Goal: Information Seeking & Learning: Learn about a topic

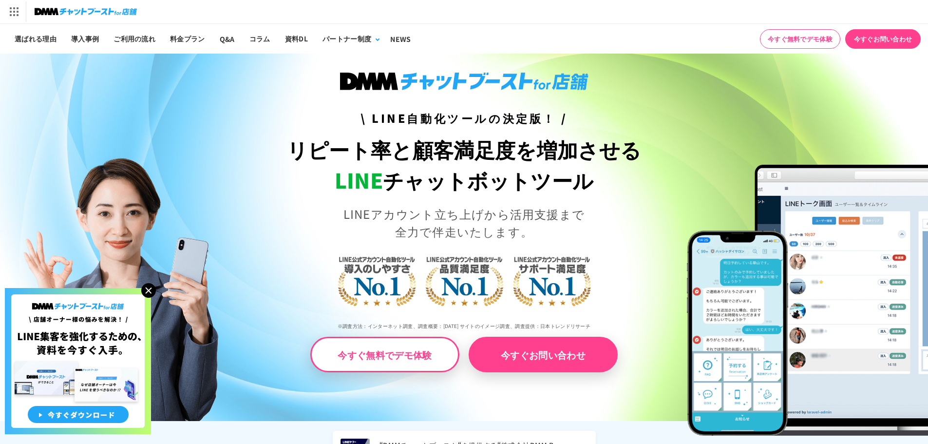
click at [152, 289] on img at bounding box center [148, 290] width 15 height 15
click at [147, 289] on img at bounding box center [148, 290] width 15 height 15
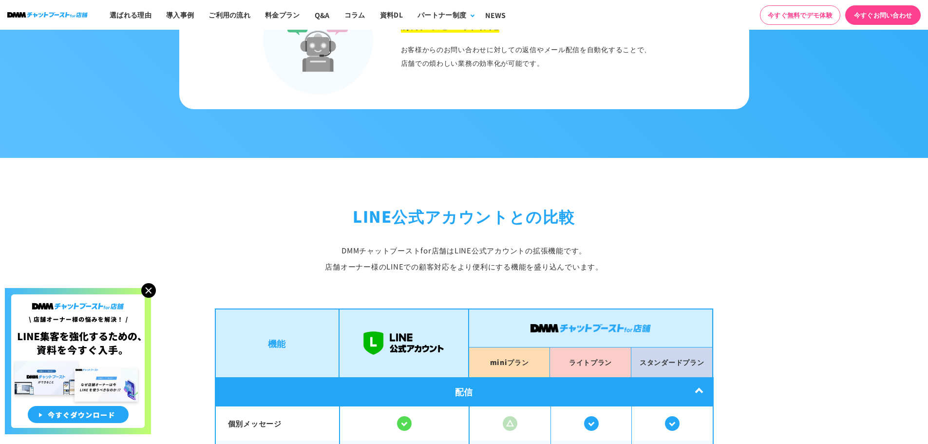
scroll to position [1510, 0]
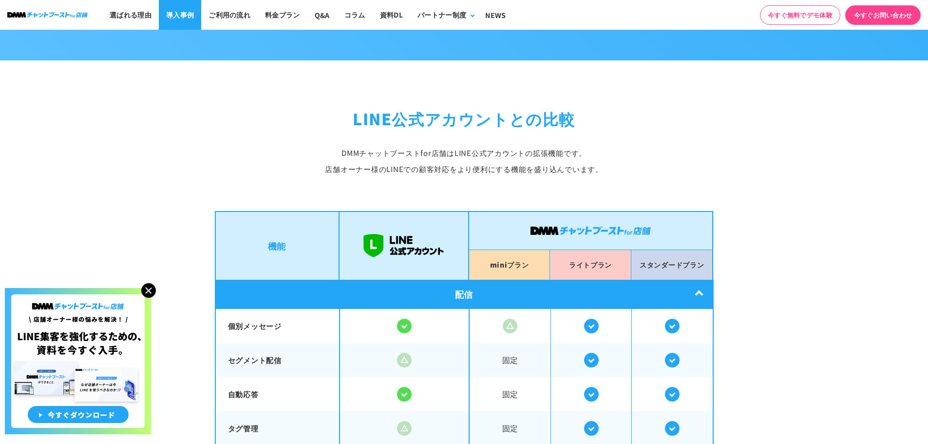
click at [176, 19] on link "導入事例" at bounding box center [180, 15] width 42 height 30
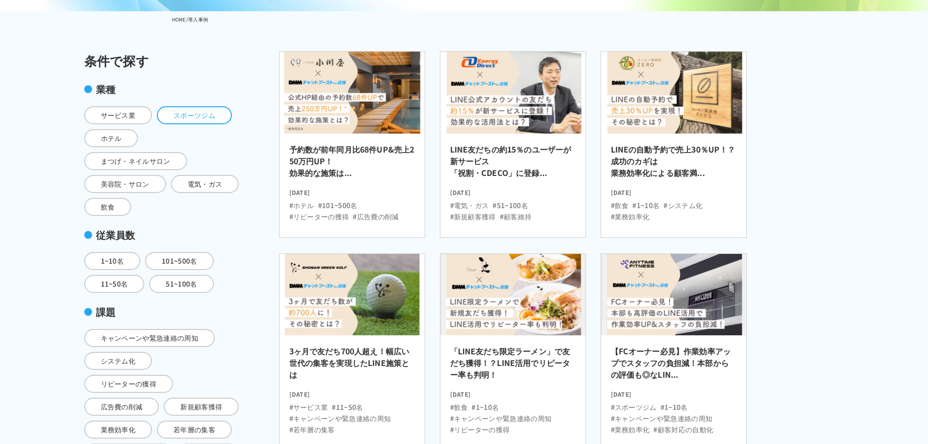
scroll to position [244, 0]
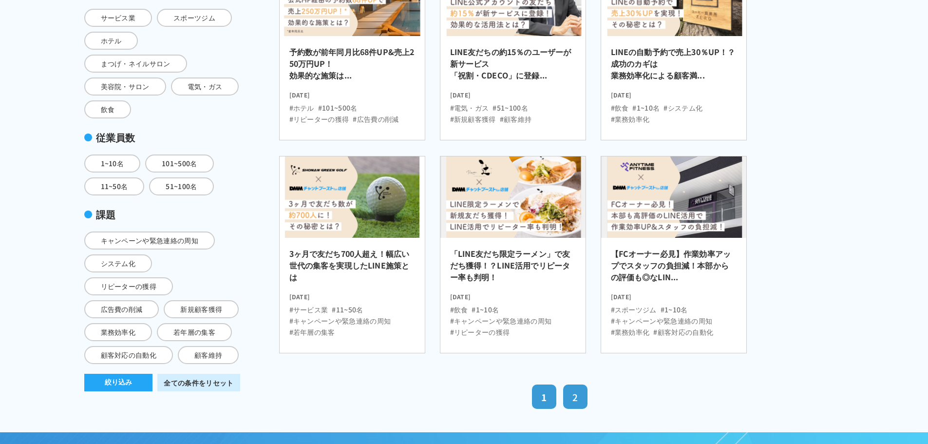
click at [567, 392] on link "2" at bounding box center [575, 396] width 24 height 24
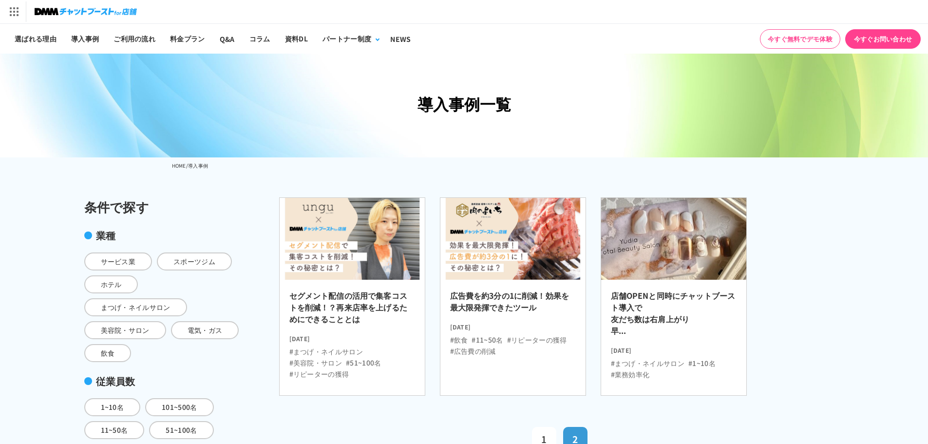
click at [654, 354] on ul "#まつげ・ネイルサロン #1~10名 #業務効率化" at bounding box center [674, 366] width 126 height 25
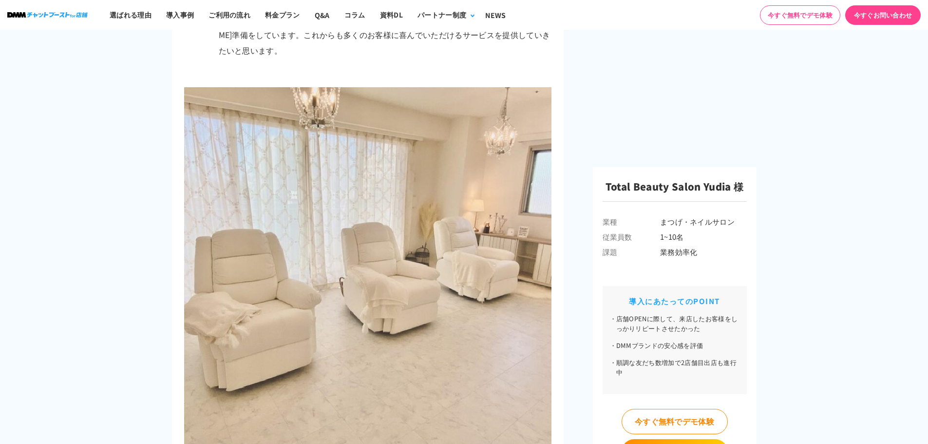
scroll to position [1851, 0]
